Goal: Information Seeking & Learning: Learn about a topic

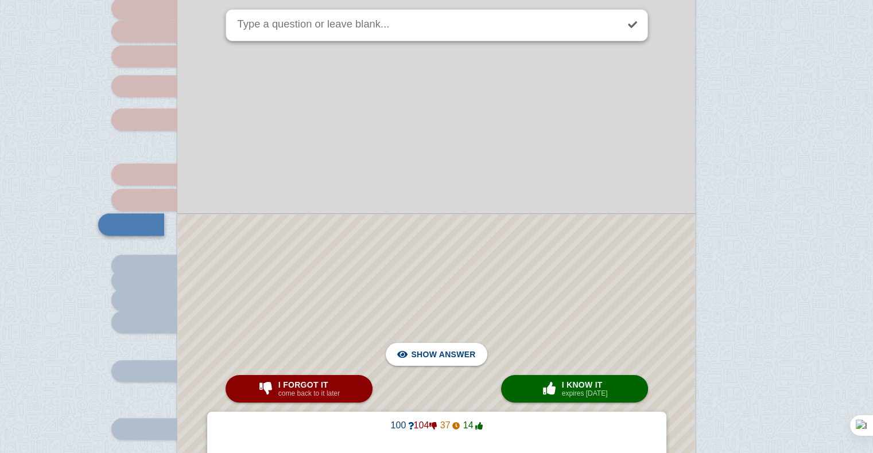
click at [356, 228] on div at bounding box center [436, 444] width 516 height 459
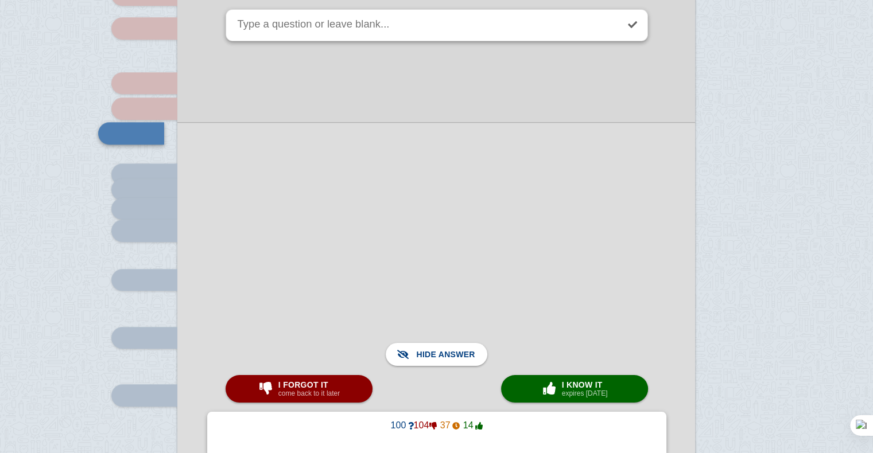
scroll to position [9785, 0]
click at [356, 228] on div at bounding box center [436, 350] width 518 height 461
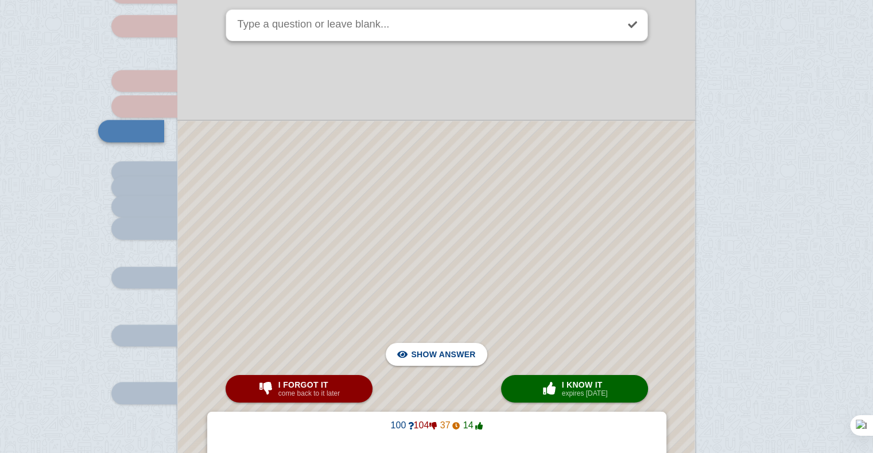
click at [356, 228] on div at bounding box center [436, 350] width 516 height 459
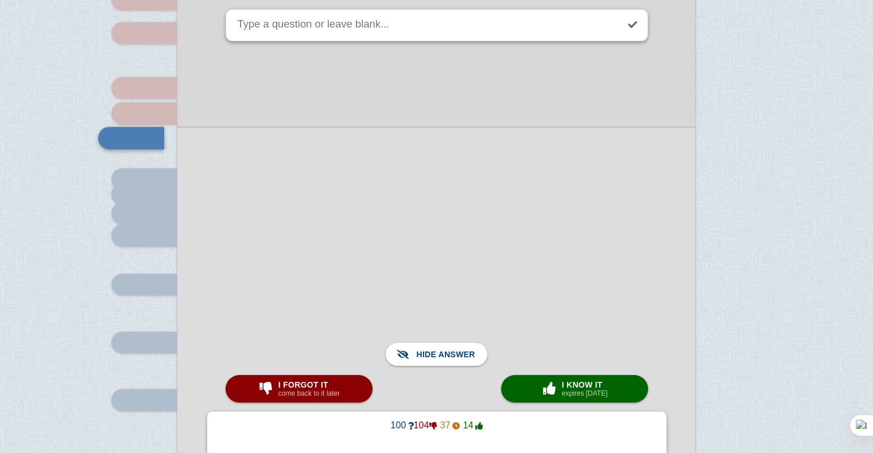
scroll to position [9811, 0]
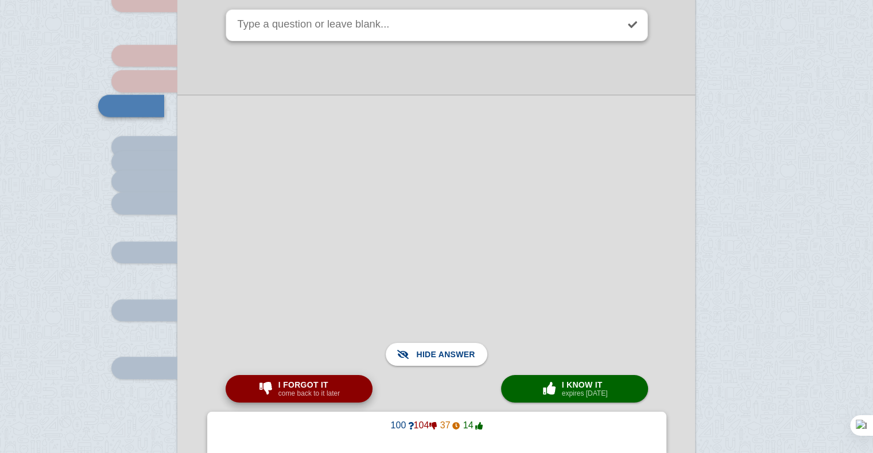
click at [326, 385] on span "I forgot it" at bounding box center [308, 384] width 61 height 9
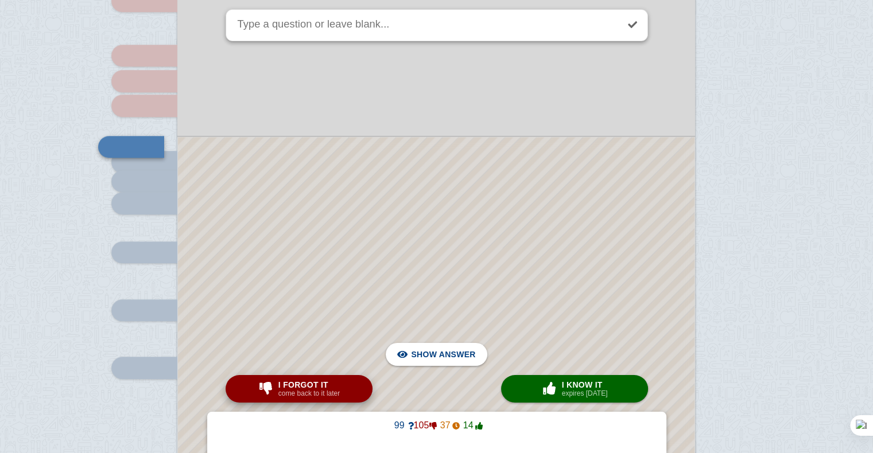
scroll to position [9797, 0]
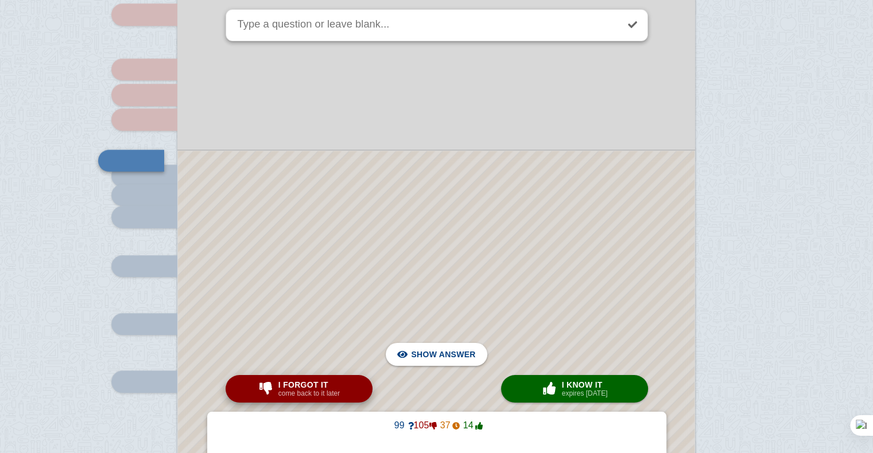
click at [311, 384] on span "I forgot it" at bounding box center [308, 384] width 61 height 9
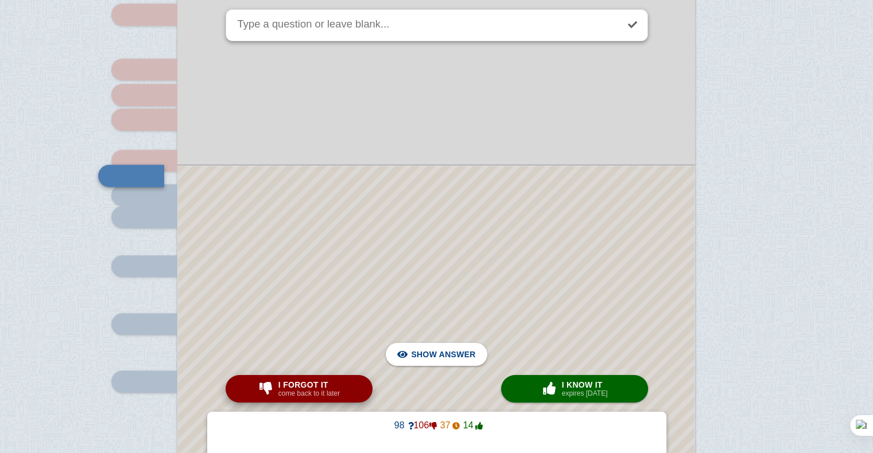
scroll to position [9812, 0]
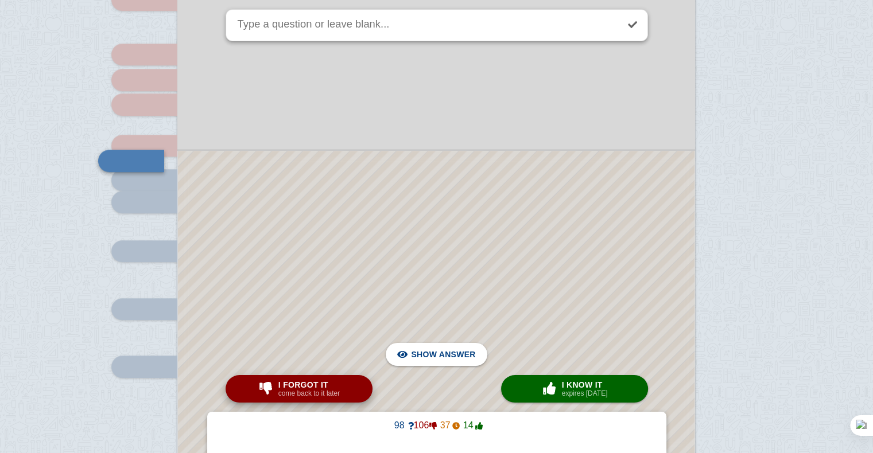
click at [311, 384] on span "I forgot it" at bounding box center [308, 384] width 61 height 9
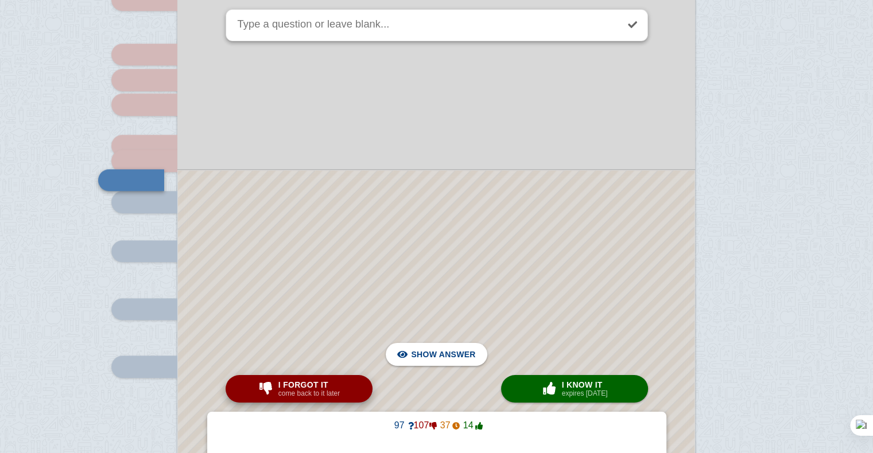
scroll to position [9831, 0]
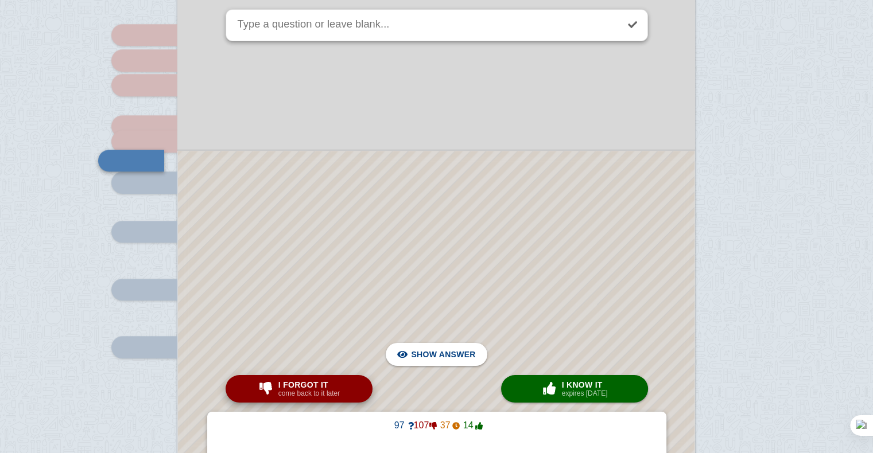
click at [311, 384] on span "I forgot it" at bounding box center [308, 384] width 61 height 9
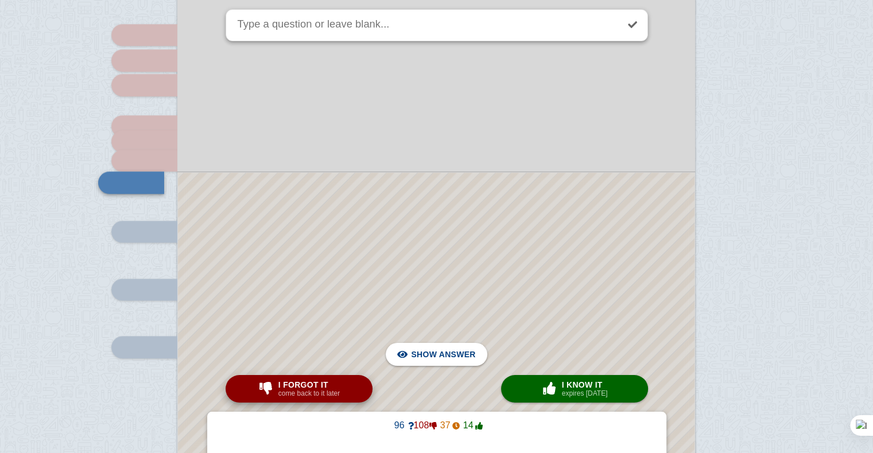
scroll to position [9853, 0]
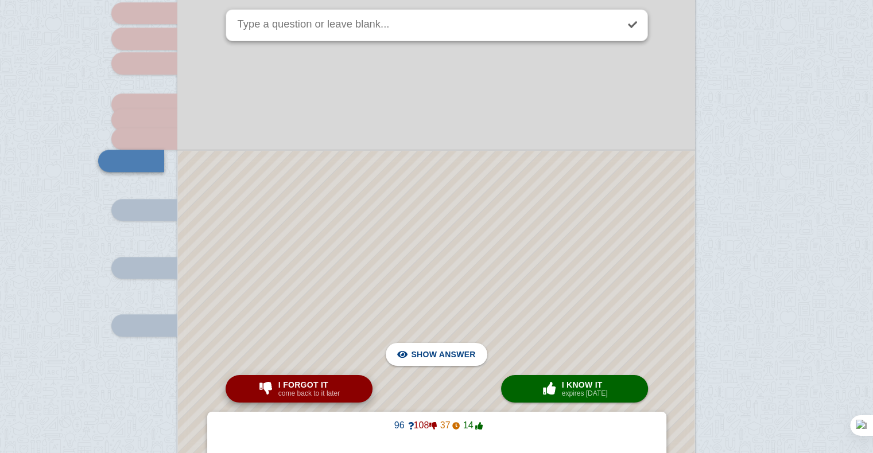
click at [311, 384] on span "I forgot it" at bounding box center [308, 384] width 61 height 9
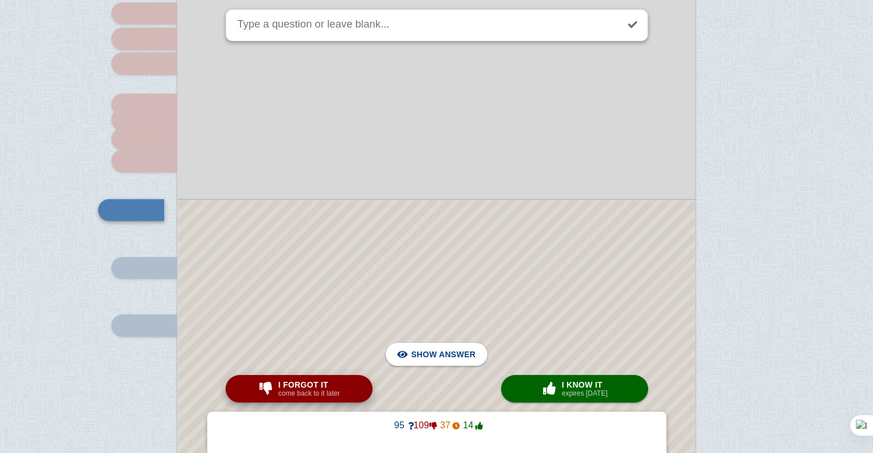
scroll to position [9903, 0]
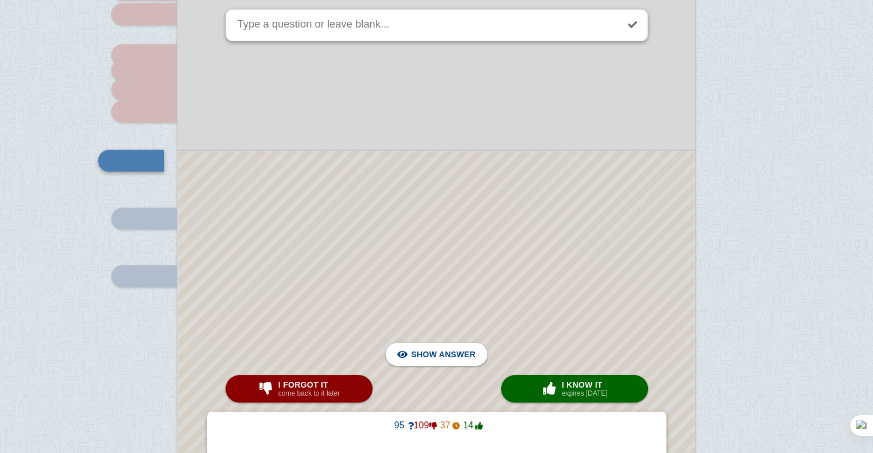
click at [305, 317] on div at bounding box center [436, 307] width 516 height 312
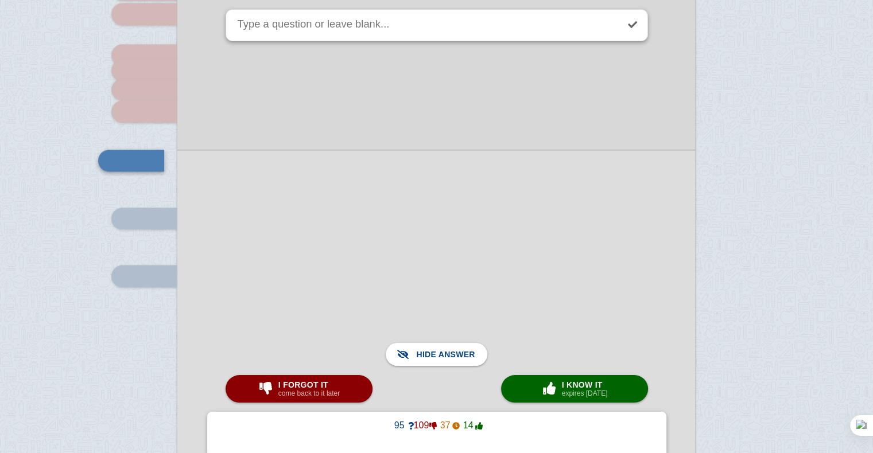
scroll to position [9958, 0]
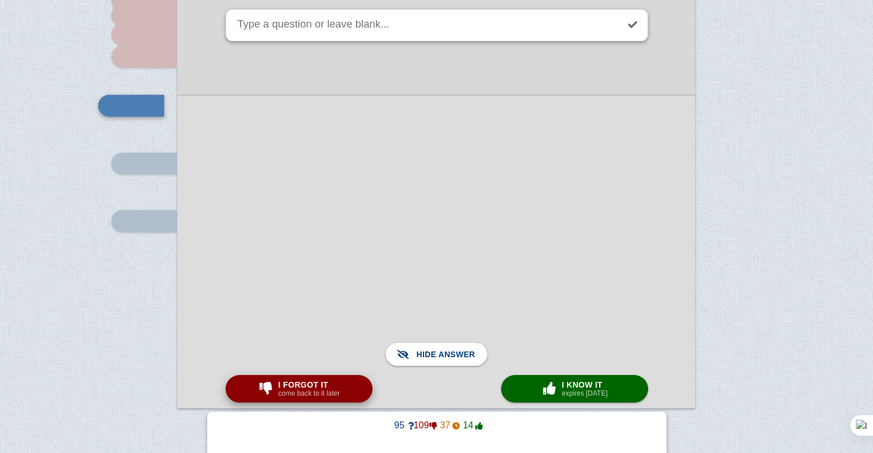
click at [298, 398] on small "come back to it later" at bounding box center [308, 394] width 61 height 8
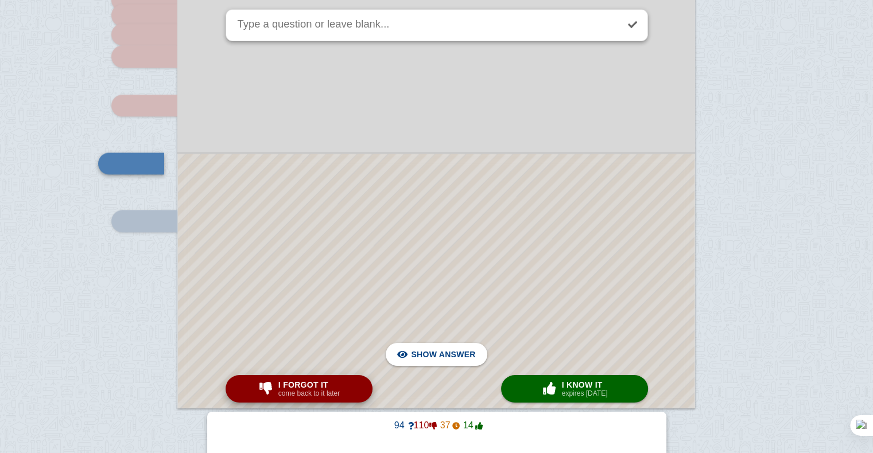
scroll to position [9960, 0]
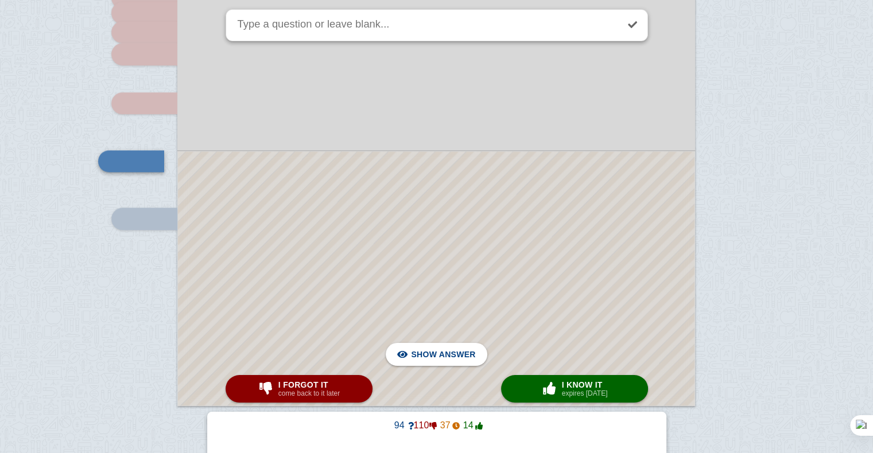
click at [324, 311] on div at bounding box center [436, 278] width 516 height 254
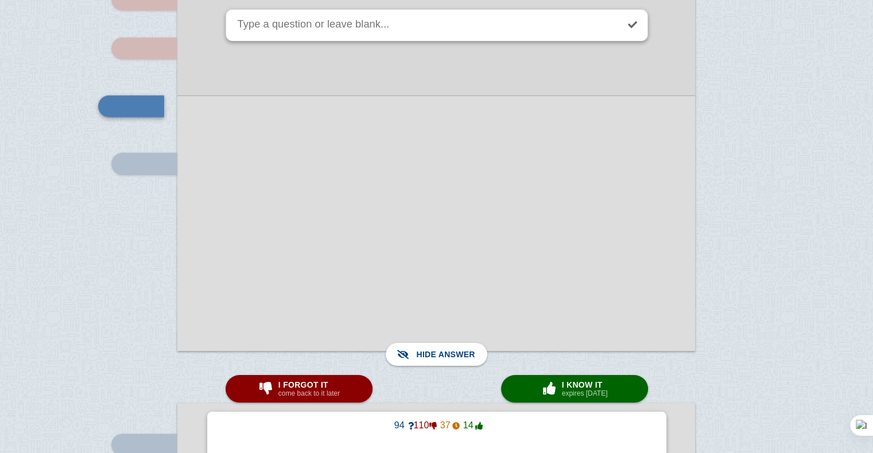
scroll to position [10015, 0]
click at [299, 398] on small "come back to it later" at bounding box center [308, 394] width 61 height 8
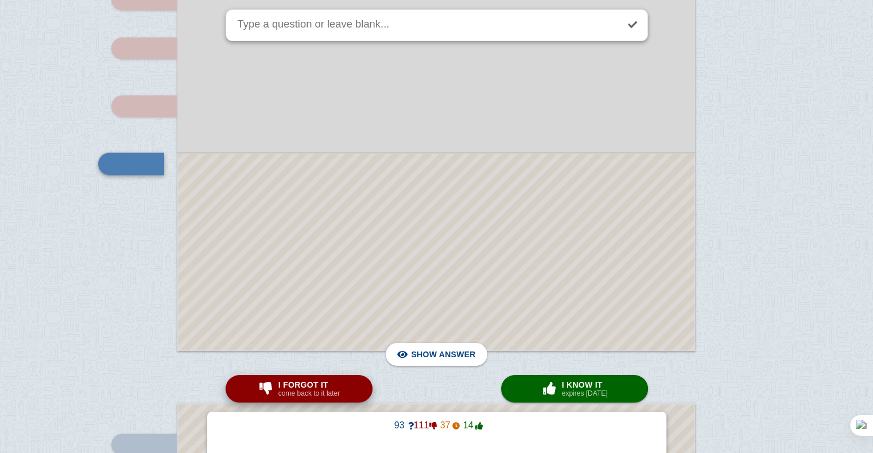
scroll to position [10018, 0]
click at [297, 395] on small "come back to it later" at bounding box center [308, 394] width 61 height 8
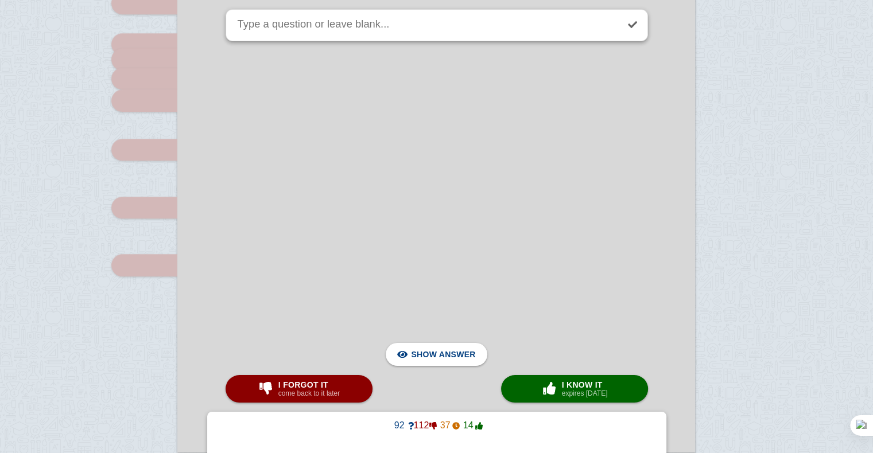
scroll to position [9914, 0]
click at [631, 24] on link at bounding box center [632, 24] width 25 height 25
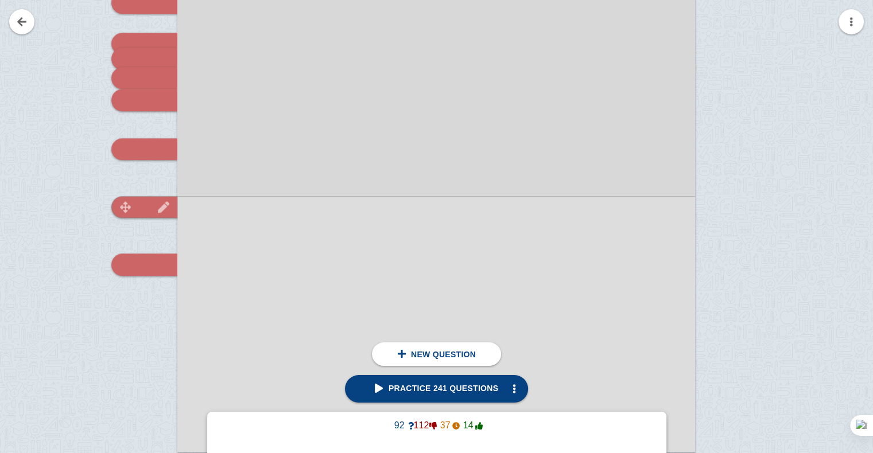
click at [118, 212] on div at bounding box center [144, 207] width 66 height 22
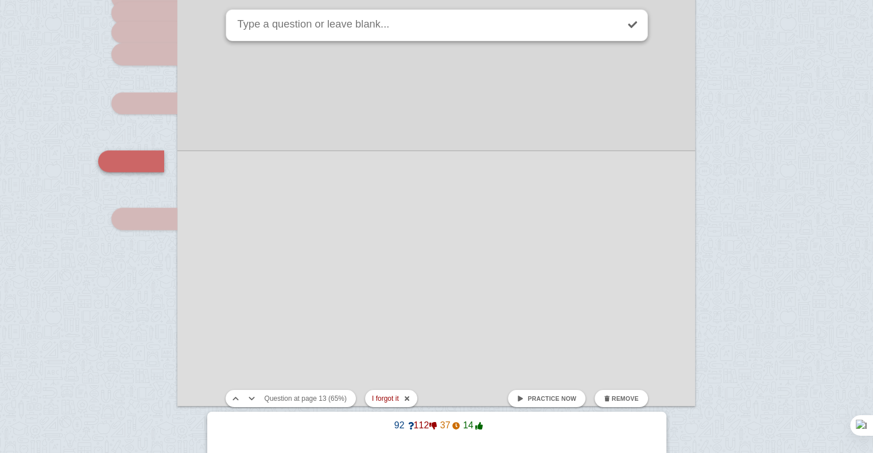
click at [619, 403] on button "Remove" at bounding box center [620, 398] width 53 height 17
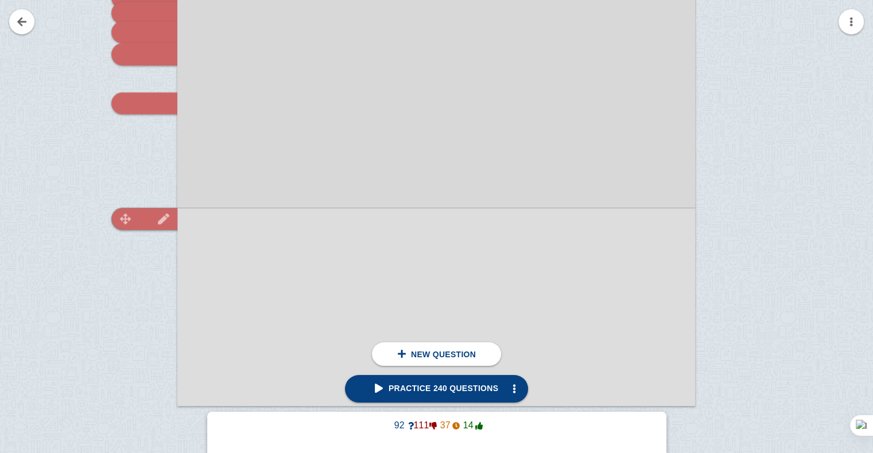
click at [128, 220] on img at bounding box center [126, 218] width 28 height 11
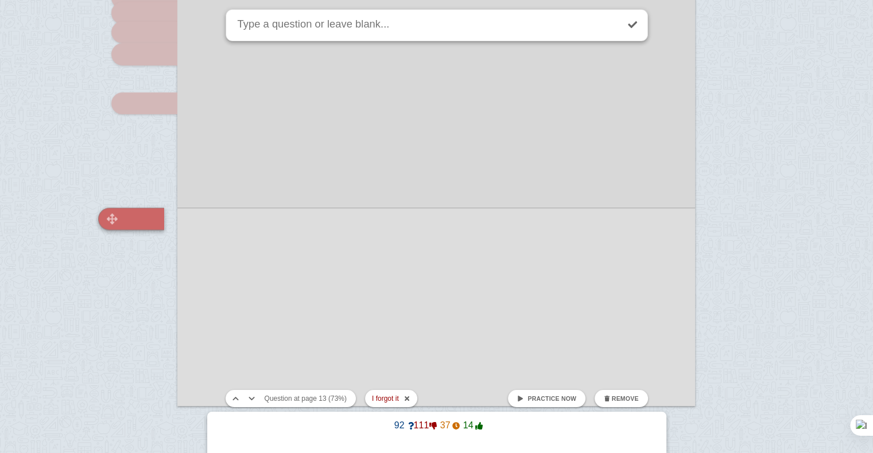
scroll to position [10018, 0]
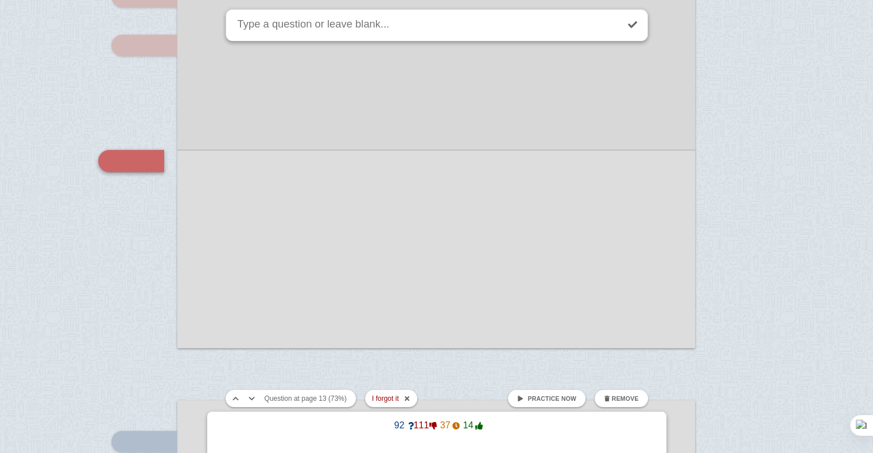
click at [632, 394] on button "Remove" at bounding box center [620, 398] width 53 height 17
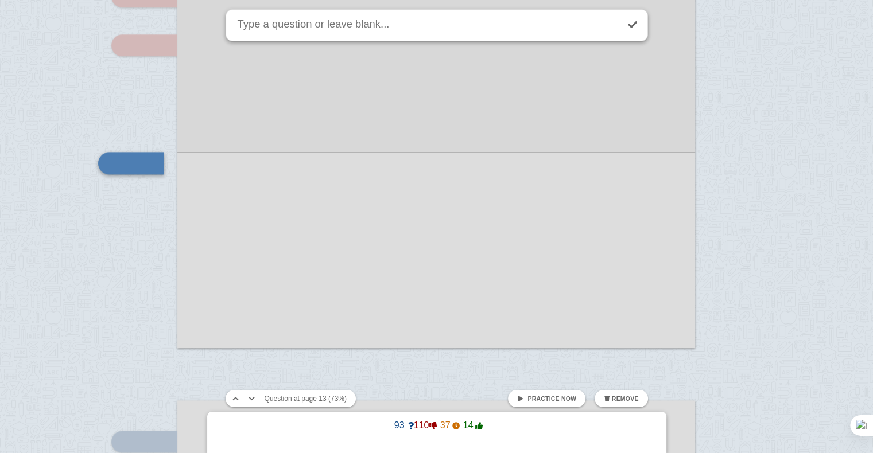
scroll to position [10020, 0]
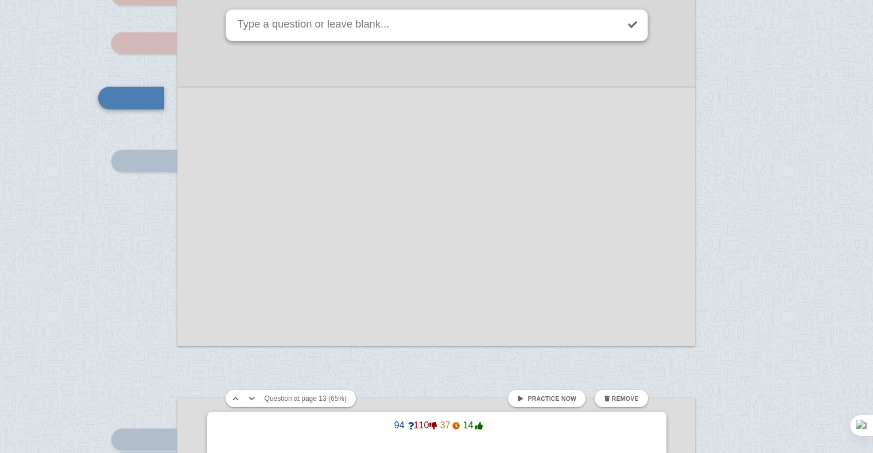
scroll to position [9957, 0]
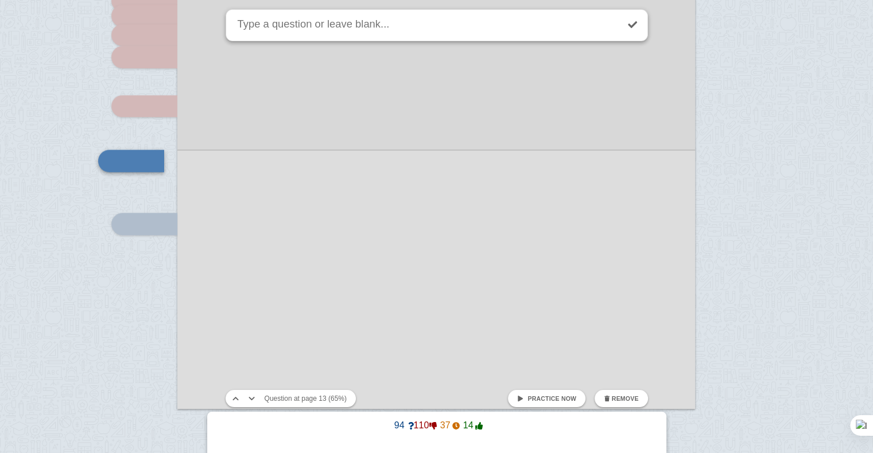
click at [523, 396] on span at bounding box center [520, 399] width 6 height 6
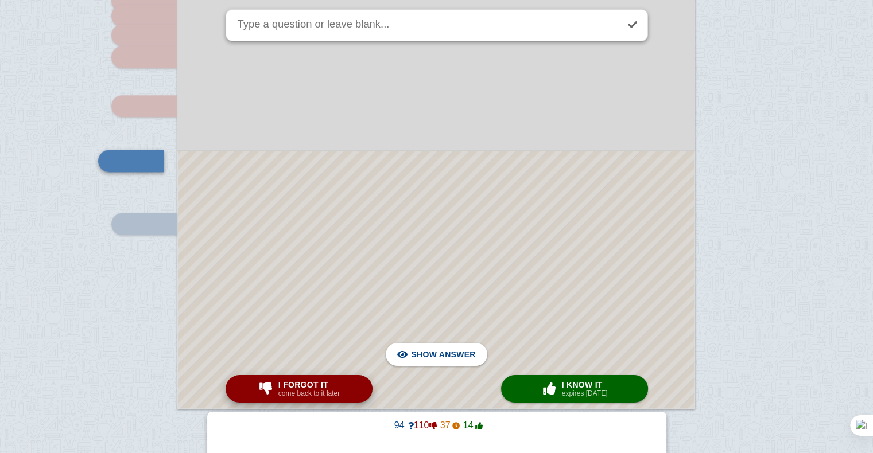
click at [326, 384] on span "I forgot it" at bounding box center [308, 384] width 61 height 9
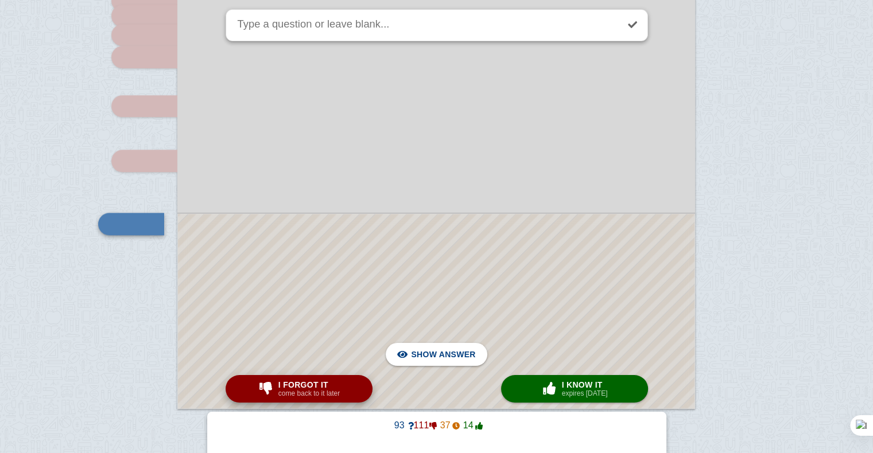
scroll to position [10020, 0]
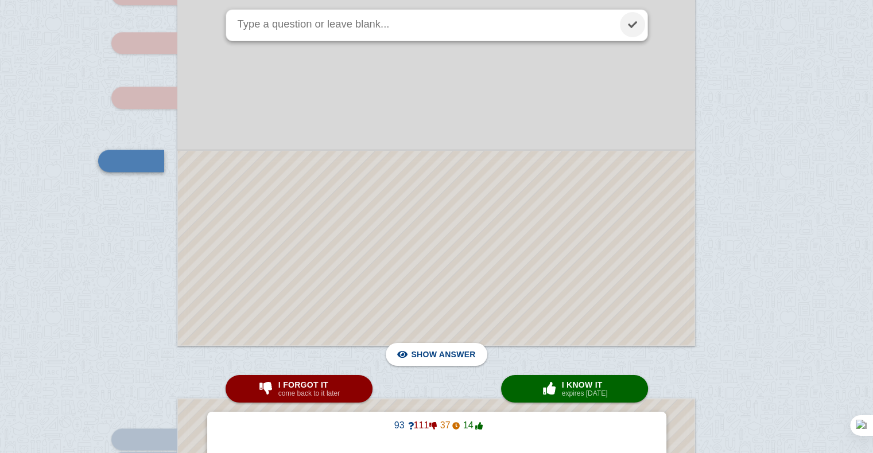
click at [636, 17] on link at bounding box center [632, 24] width 25 height 25
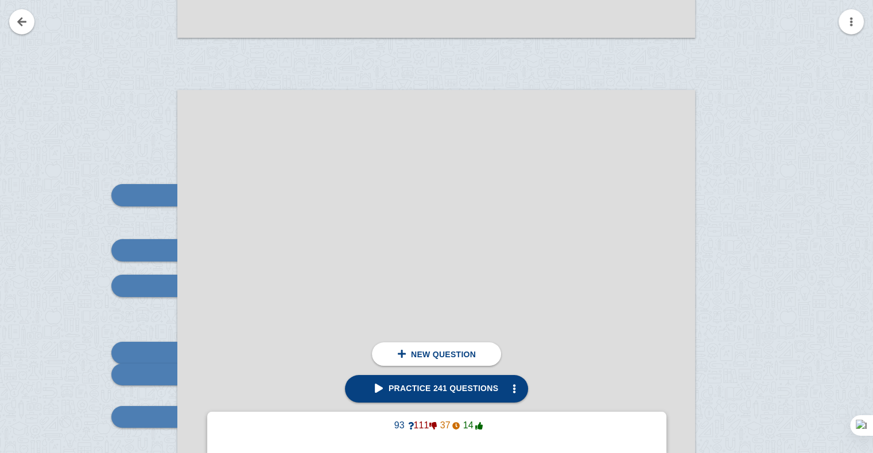
scroll to position [12679, 0]
click at [129, 197] on img at bounding box center [126, 195] width 28 height 11
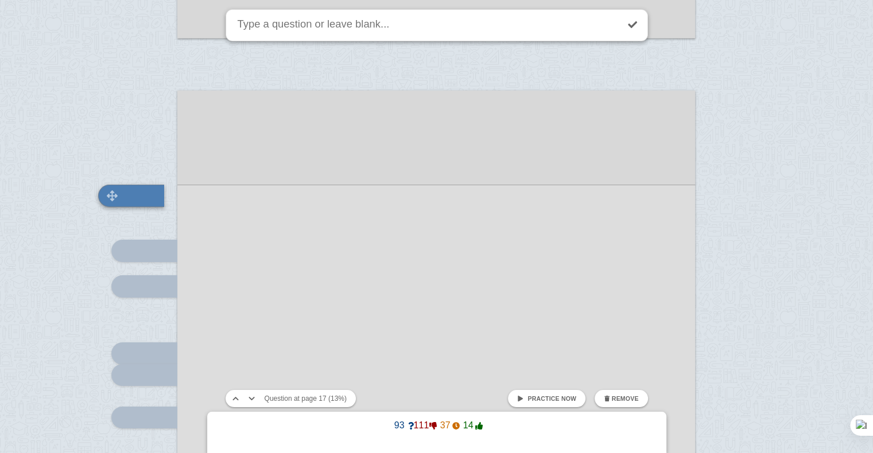
scroll to position [12714, 0]
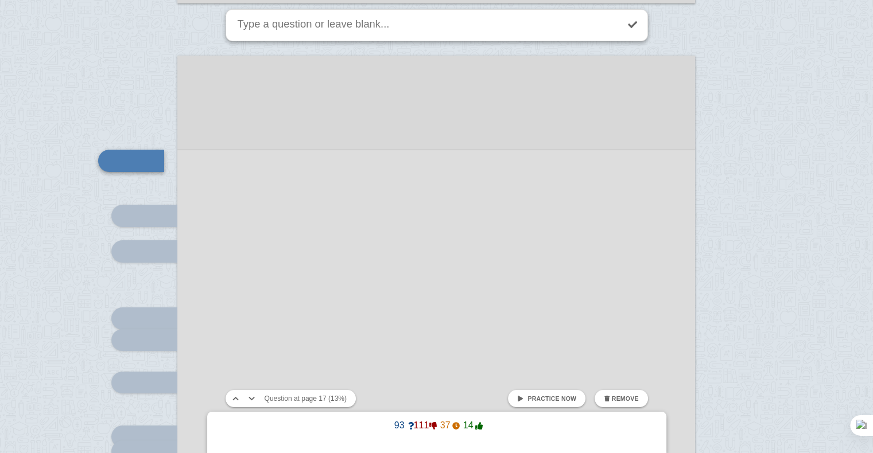
click at [530, 402] on link "Practice now" at bounding box center [546, 398] width 77 height 17
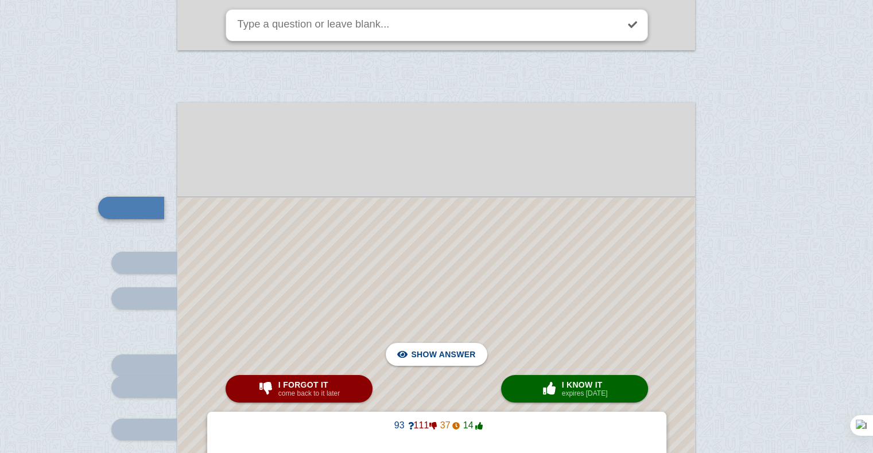
scroll to position [12667, 0]
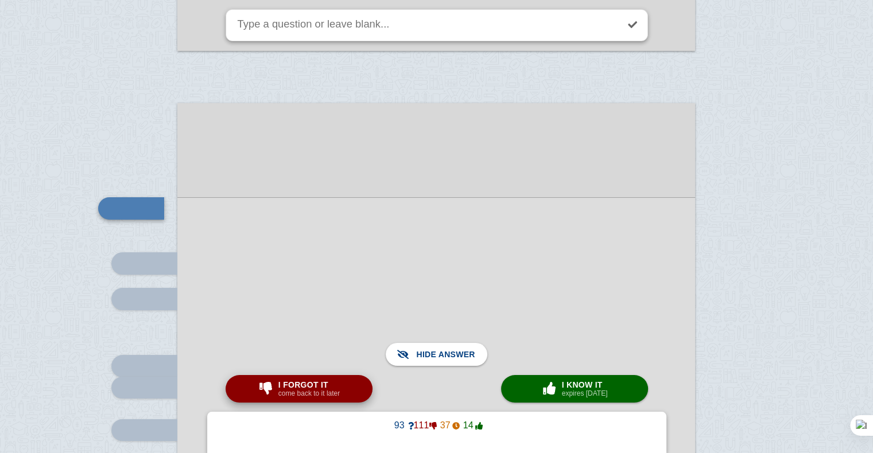
click at [278, 394] on div "I forgot it come back to it later" at bounding box center [309, 389] width 66 height 18
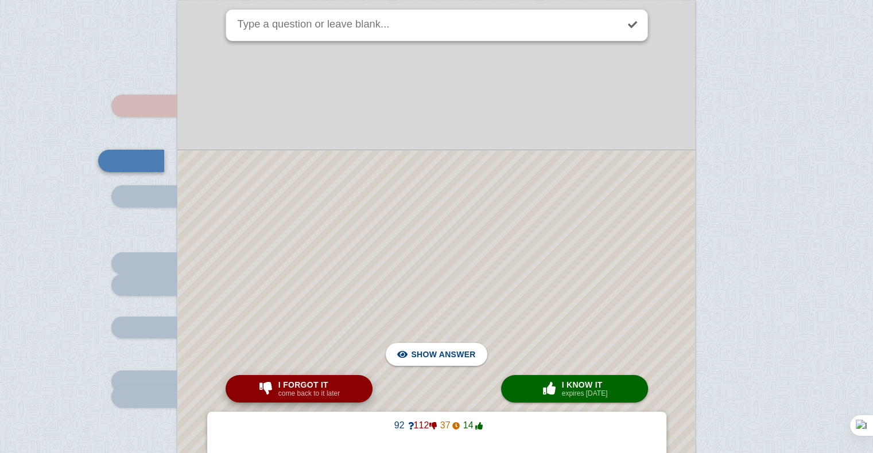
click at [278, 394] on div "I forgot it come back to it later" at bounding box center [309, 389] width 66 height 18
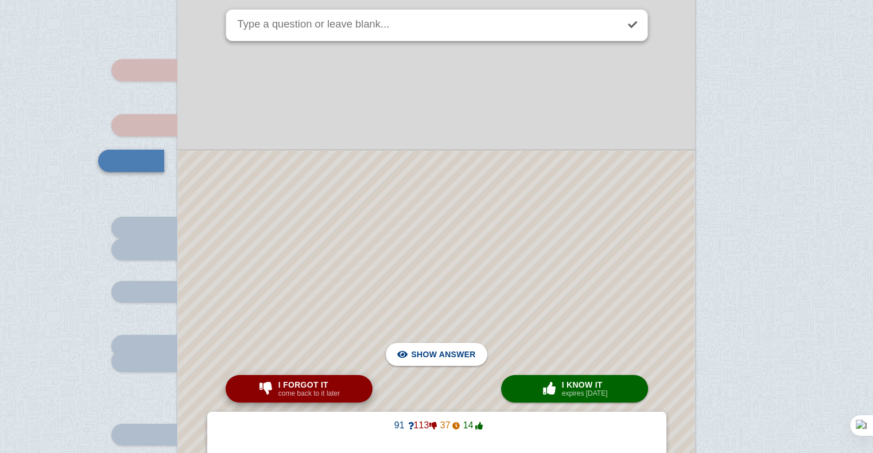
click at [278, 394] on div "I forgot it come back to it later" at bounding box center [309, 389] width 66 height 18
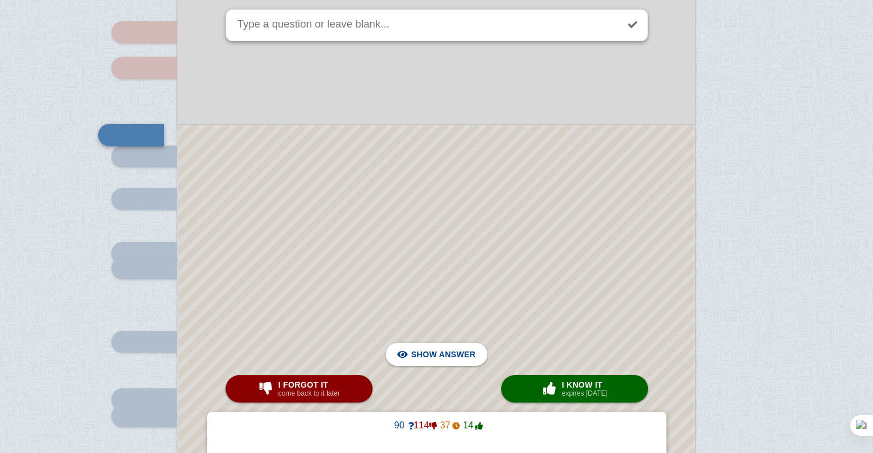
scroll to position [12897, 0]
click at [239, 267] on div at bounding box center [436, 365] width 516 height 478
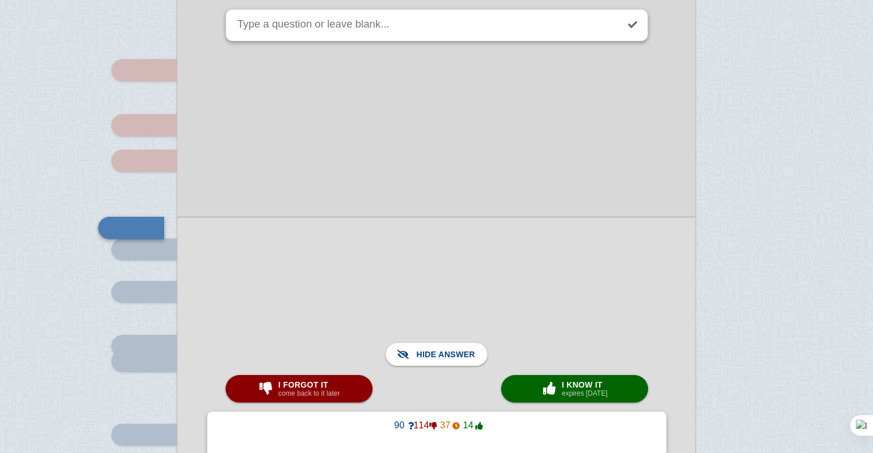
scroll to position [12842, 0]
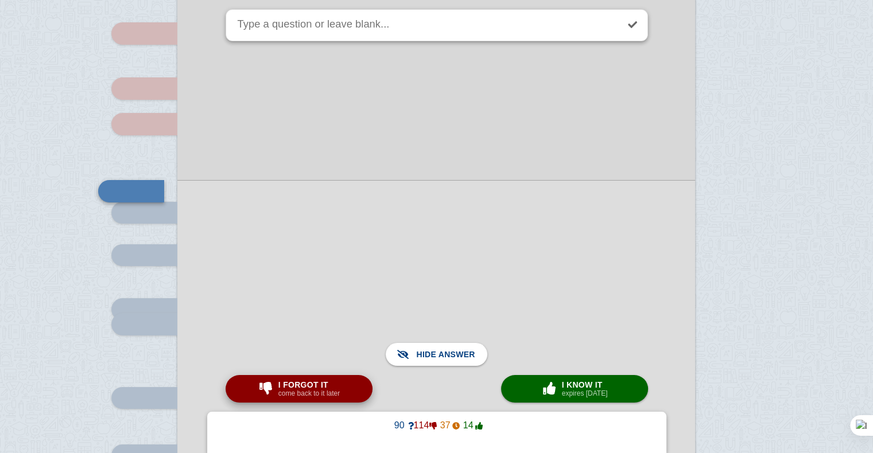
click at [287, 387] on span "I forgot it" at bounding box center [308, 384] width 61 height 9
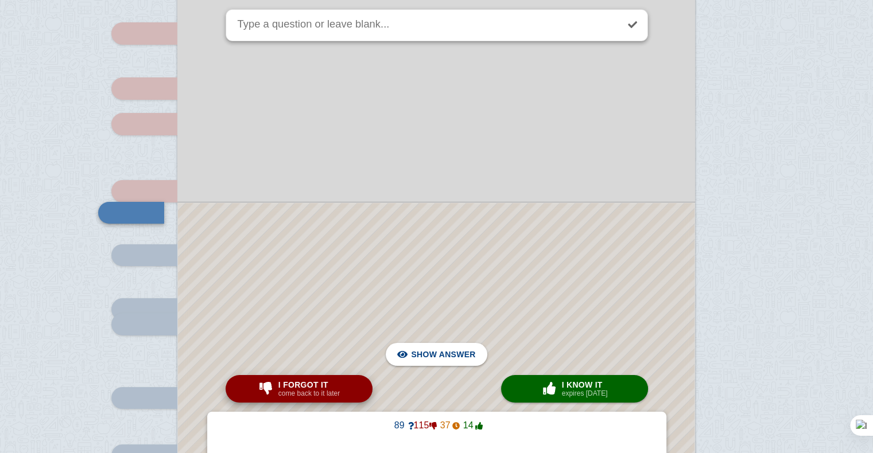
scroll to position [12894, 0]
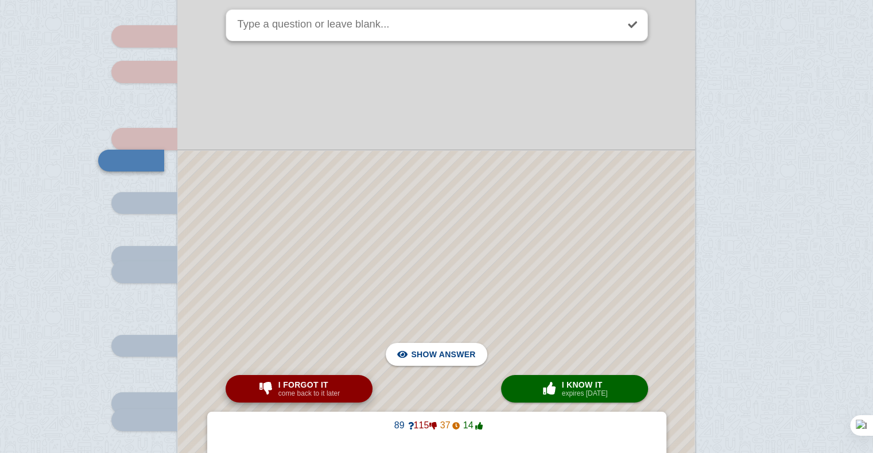
click at [314, 387] on span "I forgot it" at bounding box center [308, 384] width 61 height 9
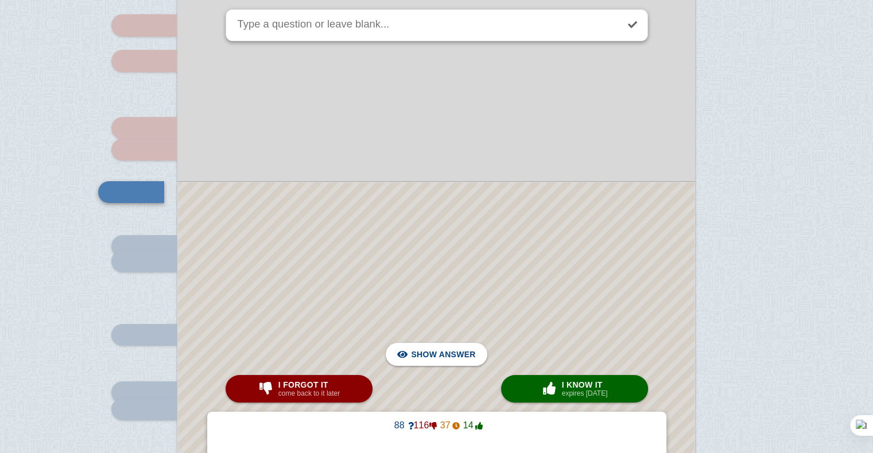
scroll to position [12905, 0]
click at [309, 288] on div at bounding box center [436, 389] width 516 height 414
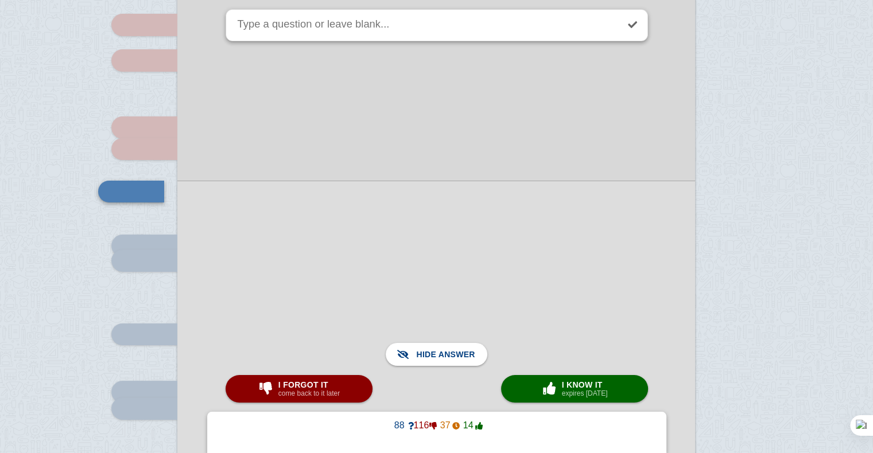
scroll to position [12954, 0]
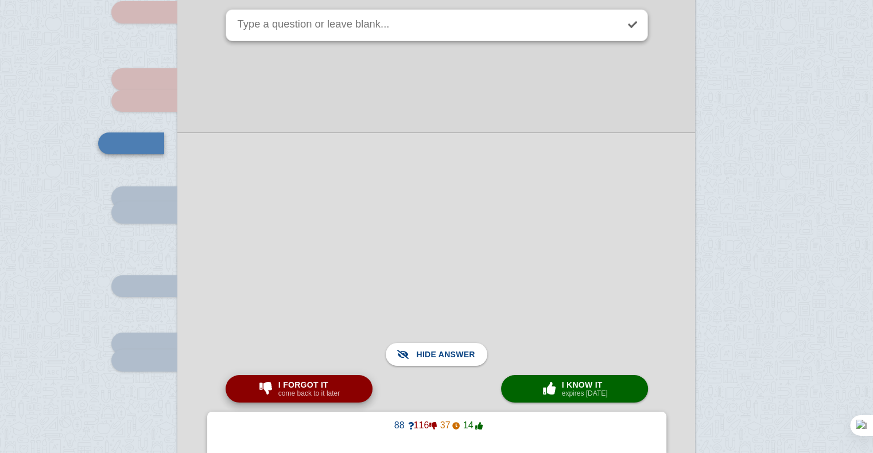
click at [301, 384] on span "I forgot it" at bounding box center [308, 384] width 61 height 9
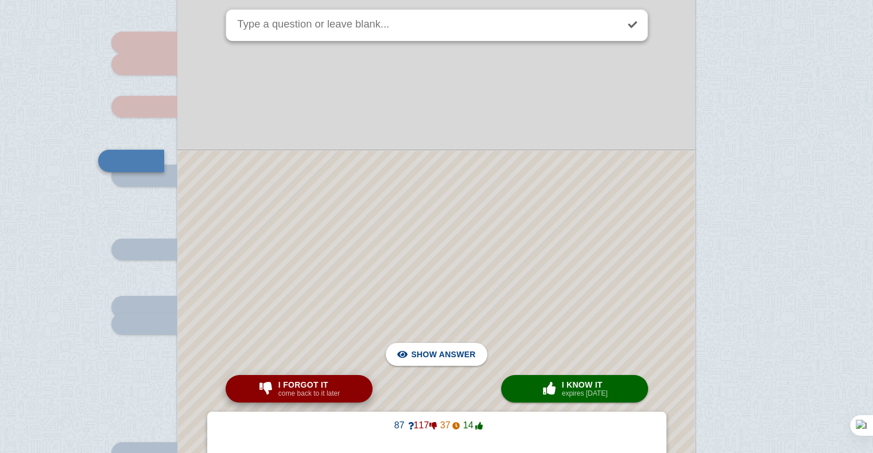
click at [301, 384] on span "I forgot it" at bounding box center [308, 384] width 61 height 9
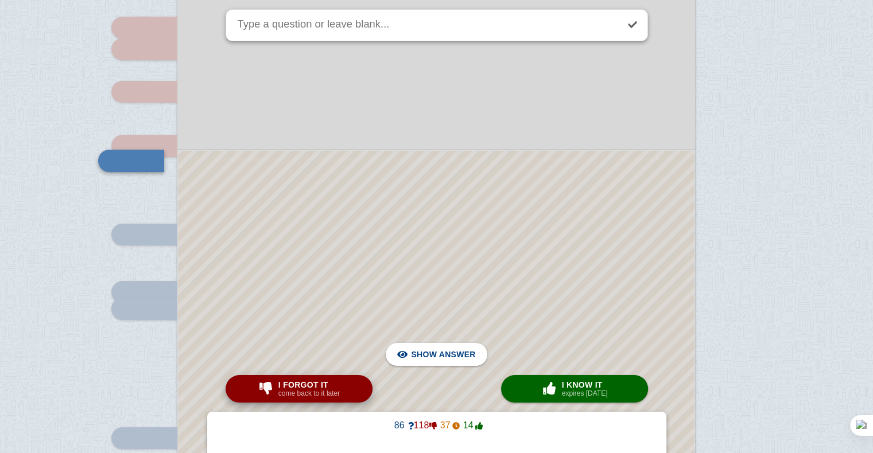
click at [301, 384] on span "I forgot it" at bounding box center [308, 384] width 61 height 9
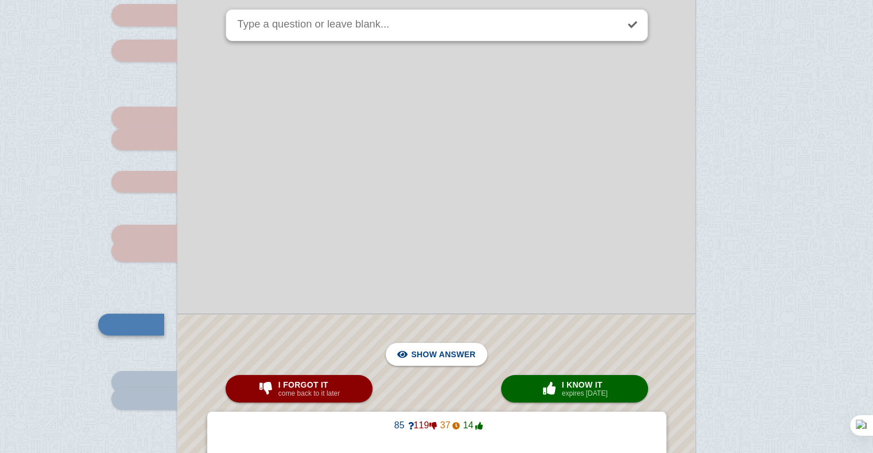
scroll to position [12950, 0]
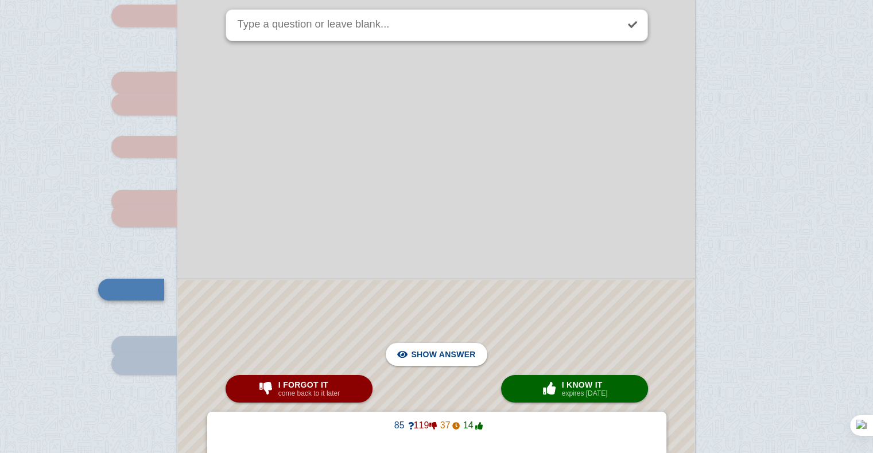
click at [267, 226] on div at bounding box center [436, 186] width 518 height 732
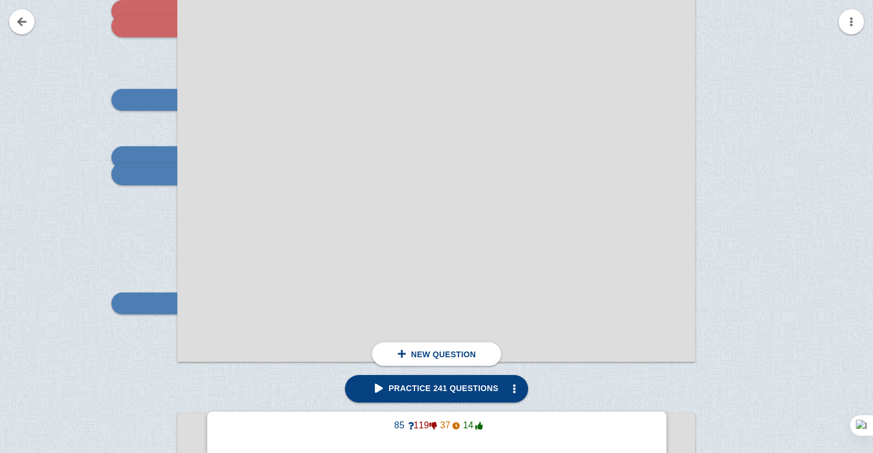
scroll to position [13141, 0]
click at [138, 91] on div at bounding box center [144, 99] width 66 height 22
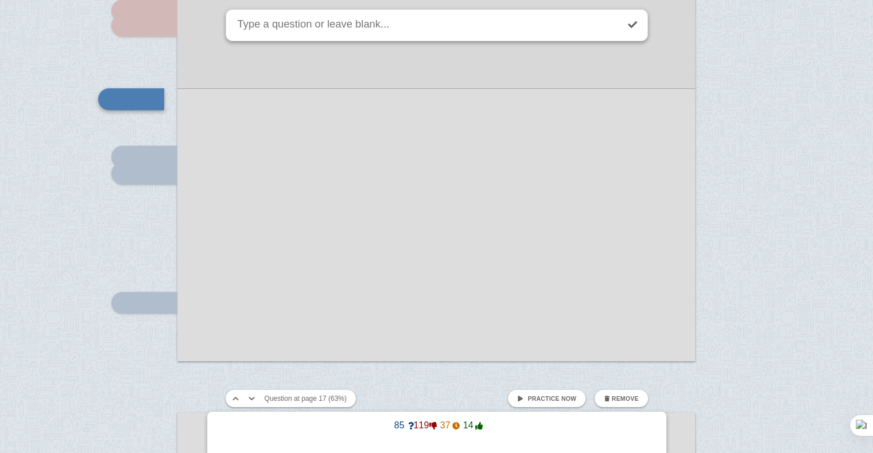
scroll to position [13079, 0]
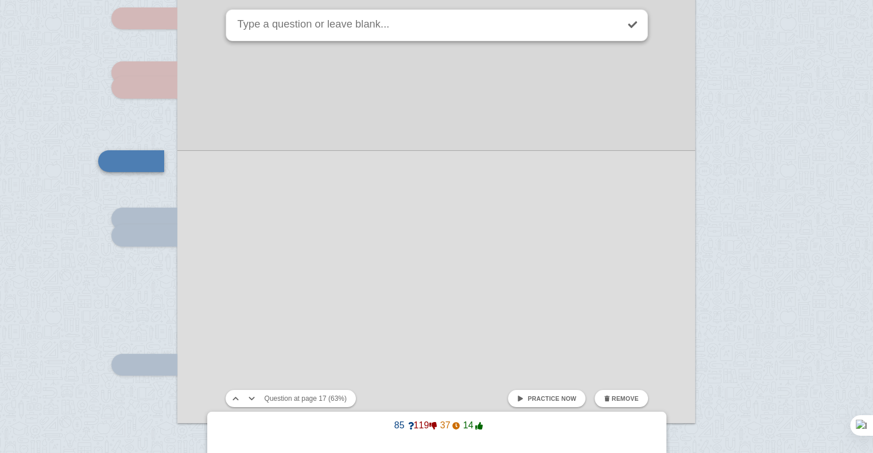
click at [613, 401] on span "Remove" at bounding box center [621, 398] width 34 height 7
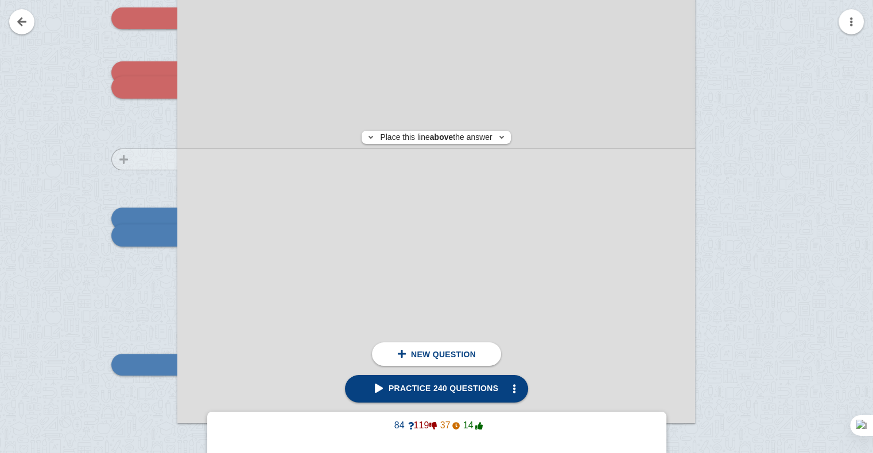
click at [131, 159] on div at bounding box center [138, 68] width 77 height 732
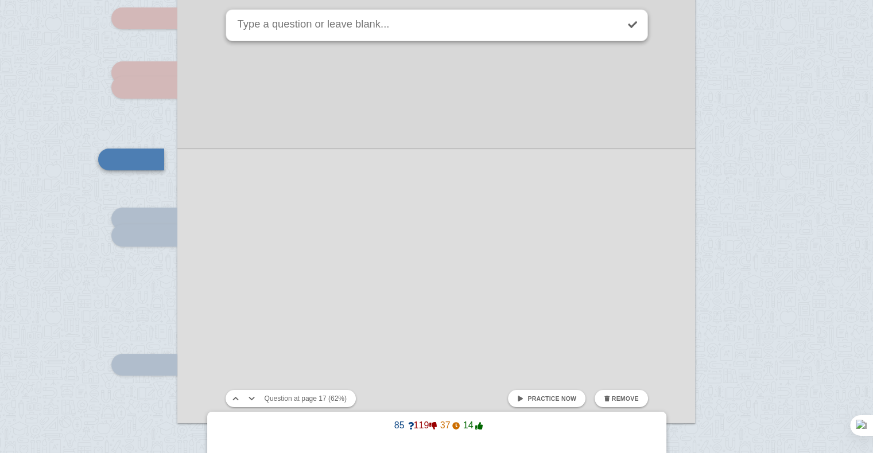
scroll to position [13077, 0]
click at [534, 400] on span "Practice now" at bounding box center [551, 398] width 49 height 7
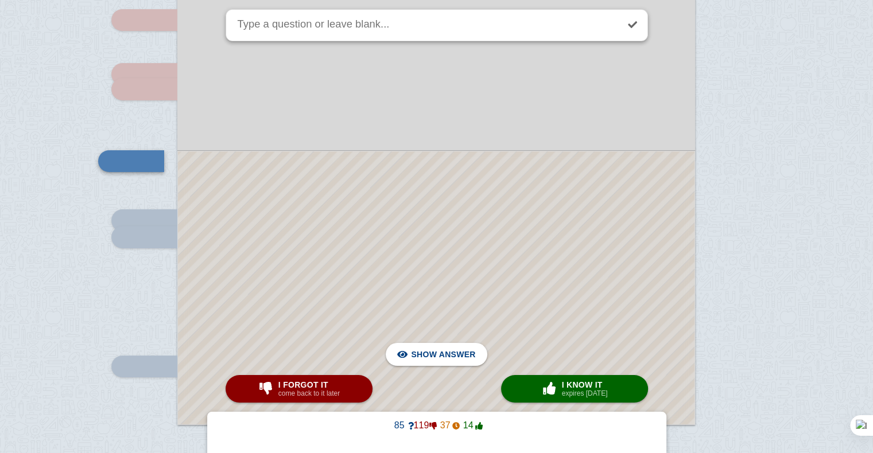
checkbox input "true"
click at [318, 392] on small "come back to it later" at bounding box center [308, 394] width 61 height 8
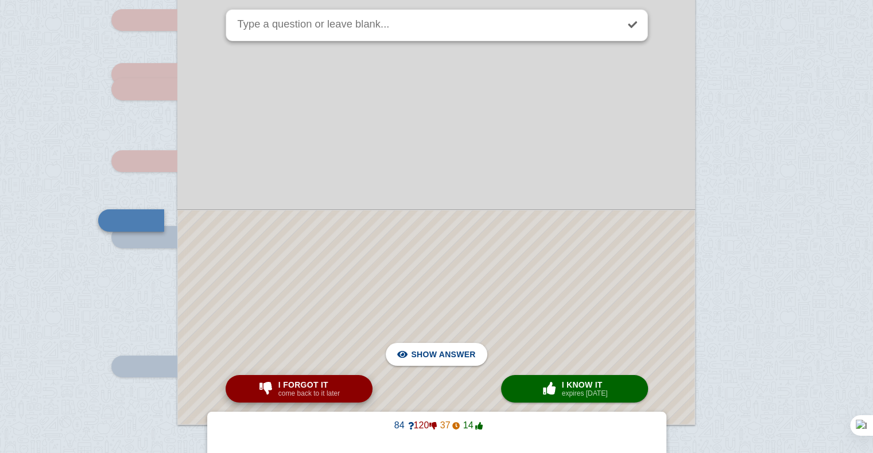
scroll to position [13137, 0]
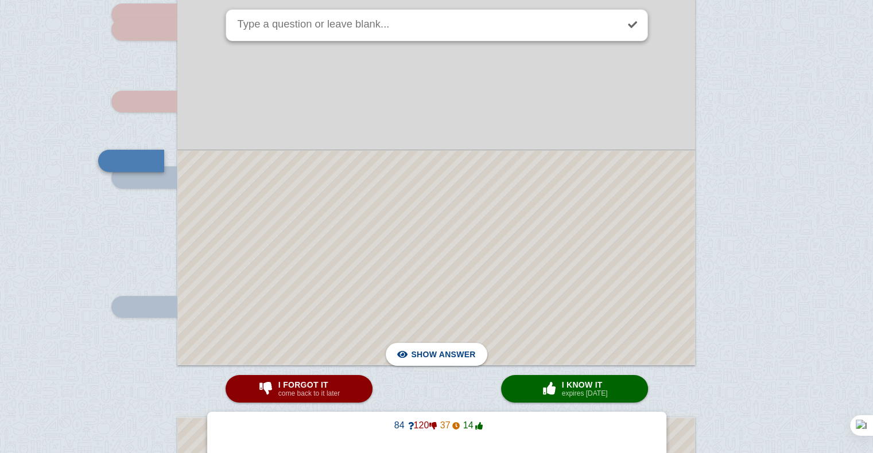
click at [336, 287] on div at bounding box center [436, 258] width 516 height 214
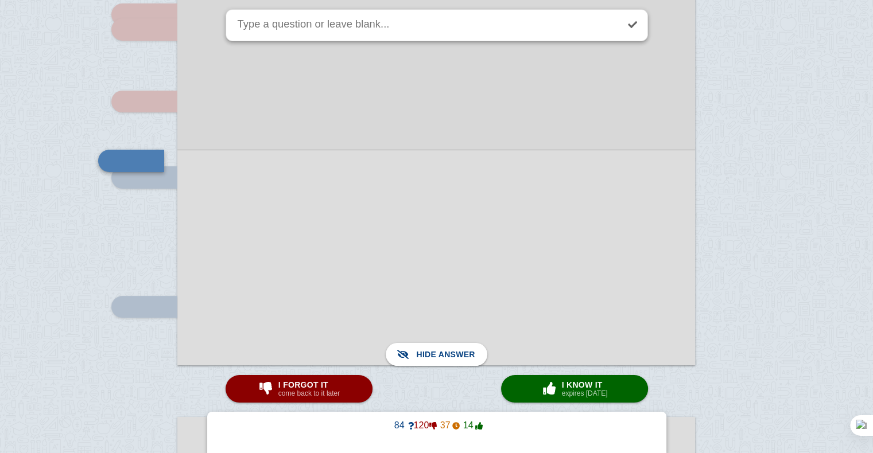
click at [336, 287] on div at bounding box center [436, 258] width 518 height 216
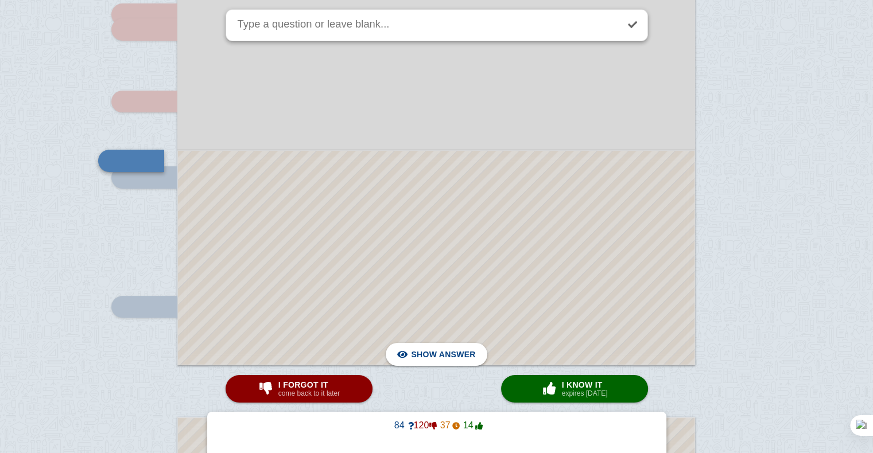
click at [336, 287] on div at bounding box center [436, 258] width 516 height 214
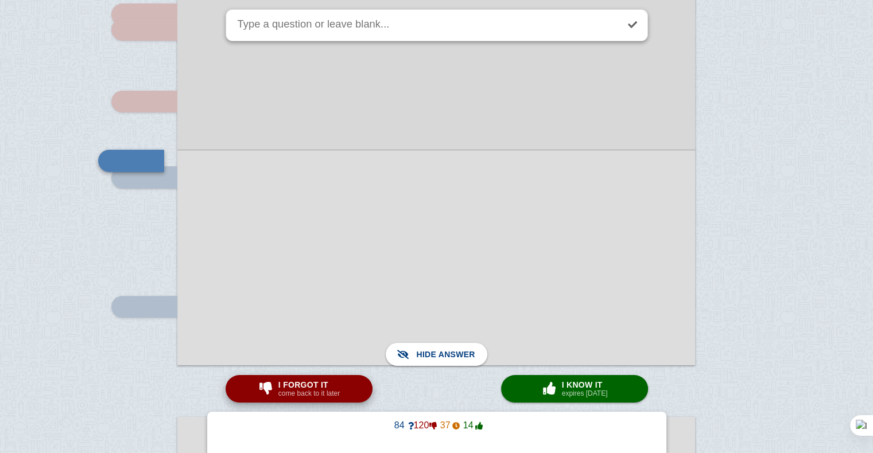
click at [341, 394] on button "I forgot it come back to it later" at bounding box center [298, 389] width 147 height 28
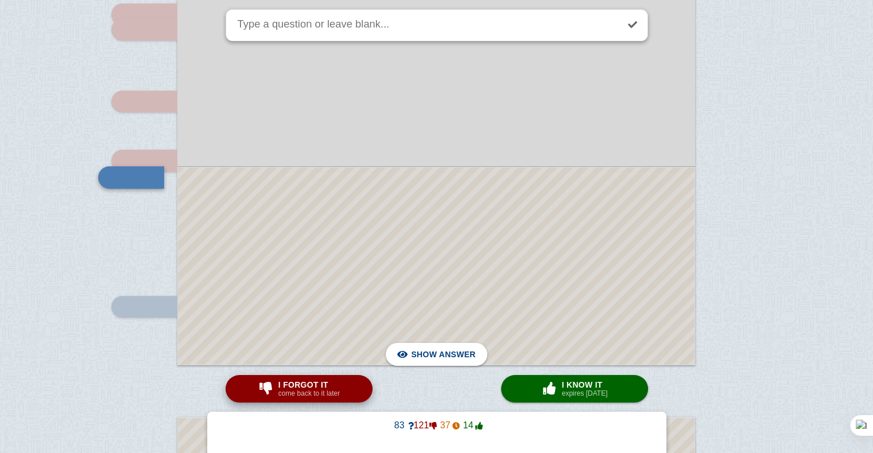
scroll to position [13153, 0]
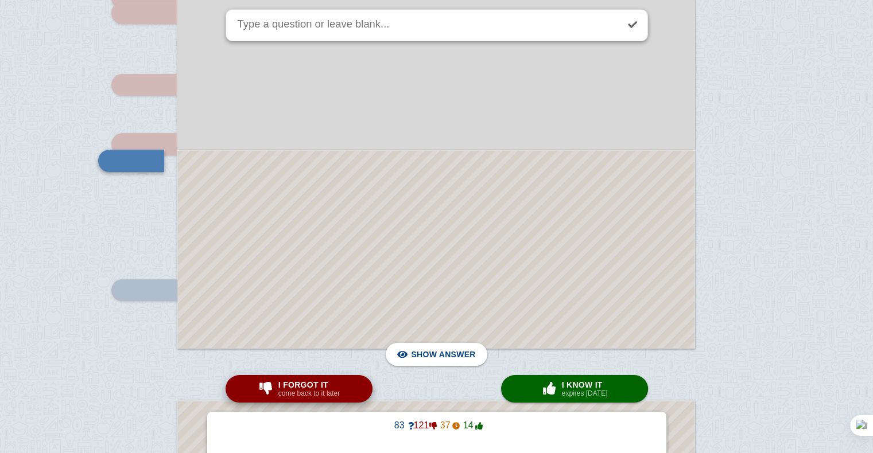
click at [341, 394] on button "I forgot it come back to it later" at bounding box center [298, 389] width 147 height 28
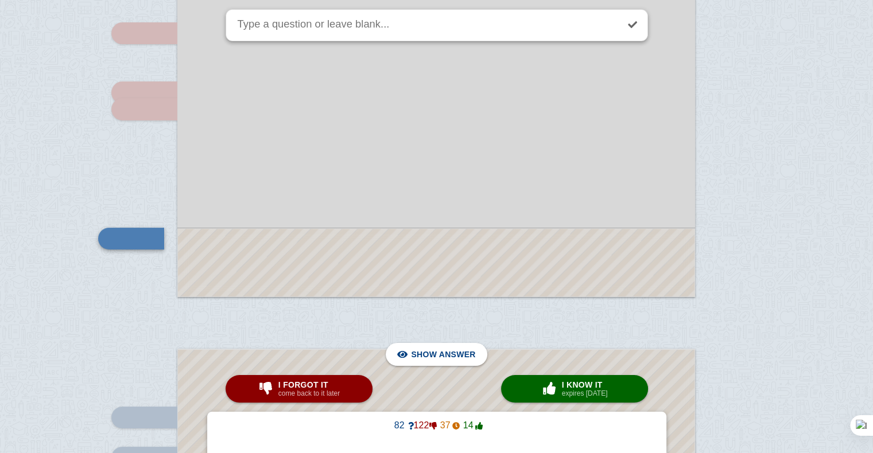
scroll to position [13204, 0]
click at [326, 388] on span "I forgot it" at bounding box center [308, 384] width 61 height 9
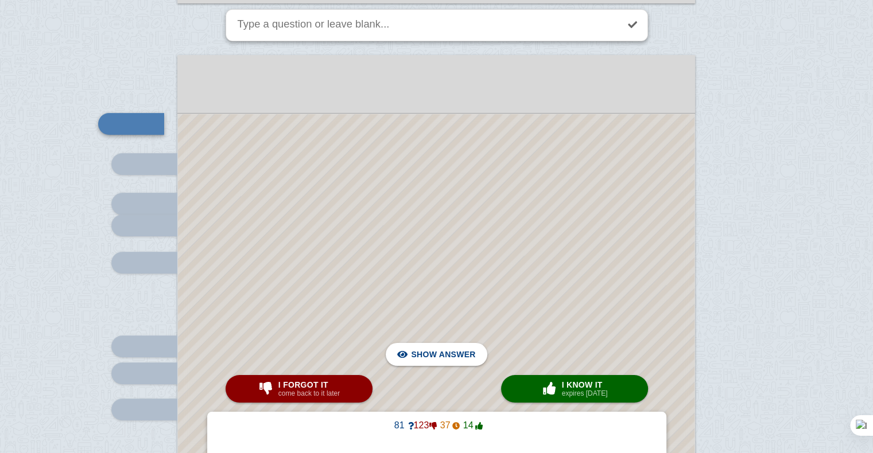
scroll to position [13500, 0]
